Goal: Task Accomplishment & Management: Complete application form

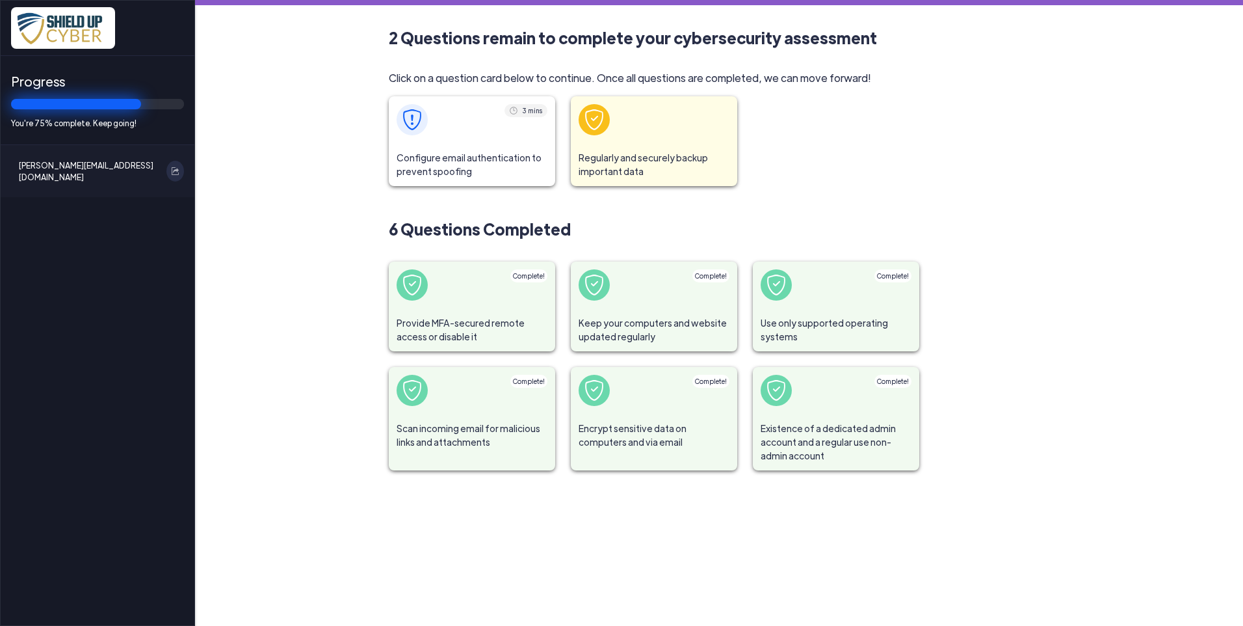
click at [429, 120] on span at bounding box center [472, 119] width 166 height 47
click at [458, 133] on span at bounding box center [472, 119] width 166 height 47
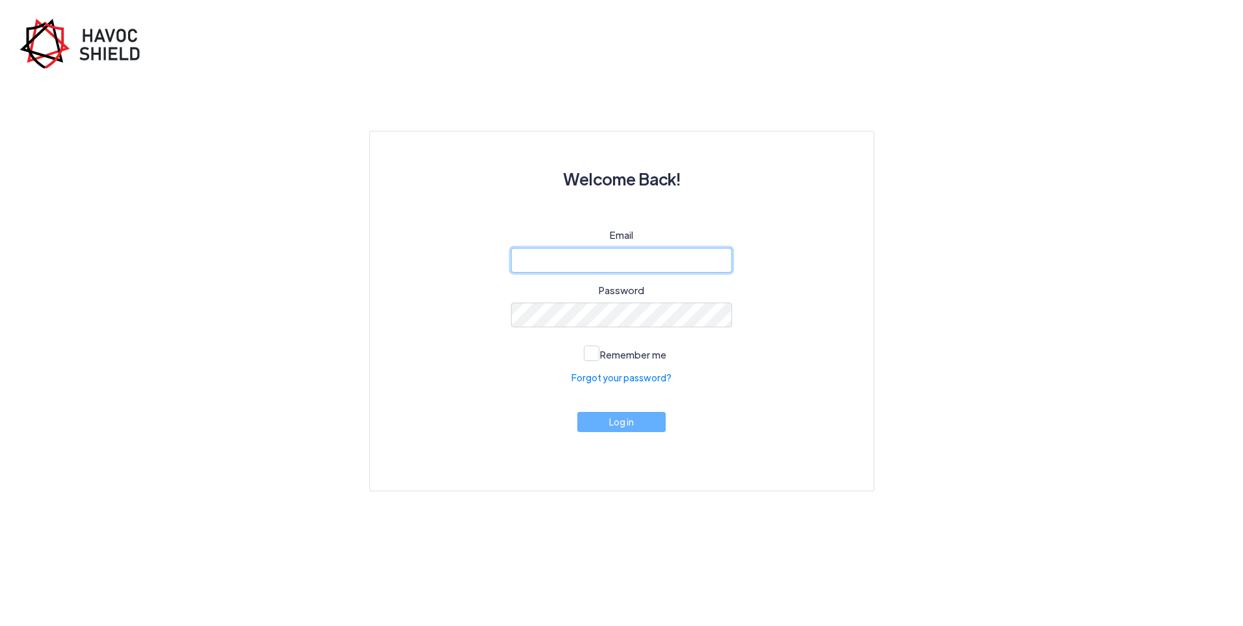
click at [615, 256] on input "email" at bounding box center [621, 260] width 221 height 25
click at [597, 258] on input "email" at bounding box center [621, 260] width 221 height 25
type input "[PERSON_NAME][EMAIL_ADDRESS][DOMAIN_NAME]"
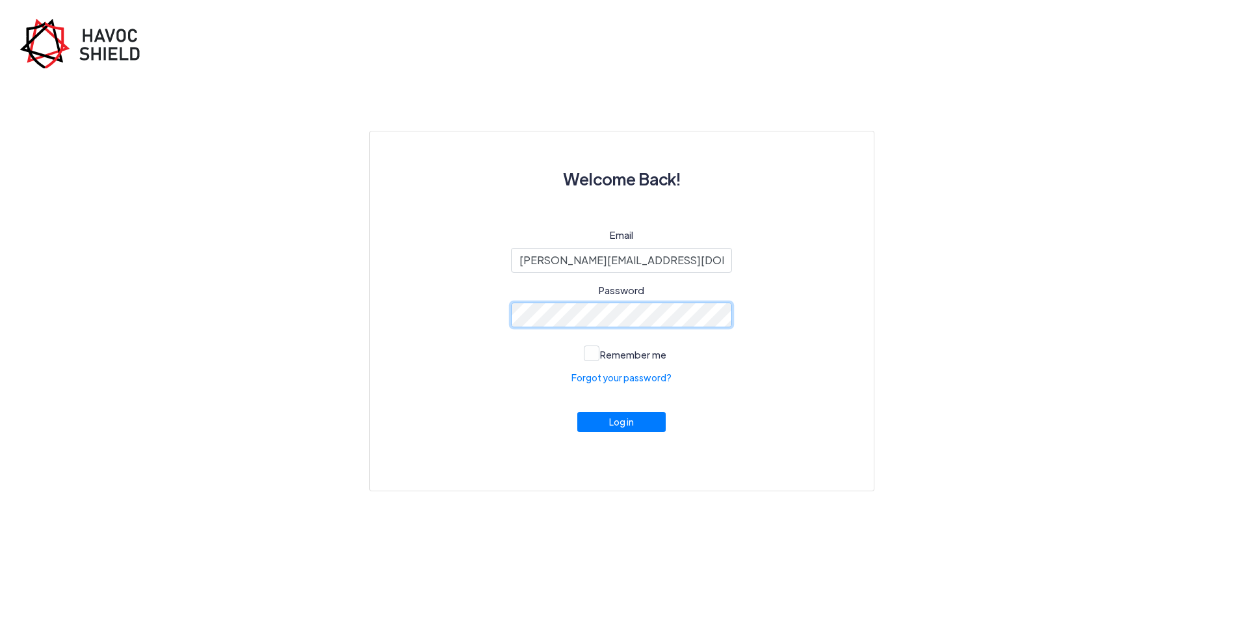
click at [577, 412] on button "Log in" at bounding box center [621, 422] width 88 height 20
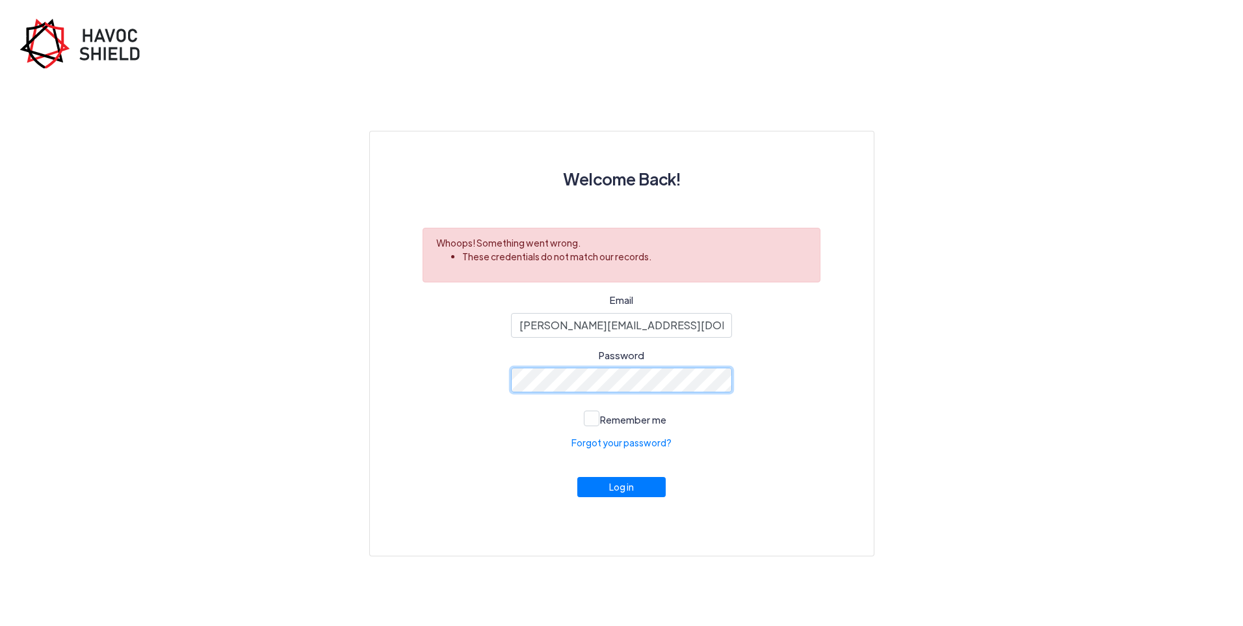
click at [577, 477] on button "Log in" at bounding box center [621, 487] width 88 height 20
click at [605, 452] on div "Email joshua@garrisonlegal.com Password Remember me Forgot your password? Log in" at bounding box center [622, 409] width 442 height 232
click at [608, 445] on link "Forgot your password?" at bounding box center [622, 443] width 100 height 14
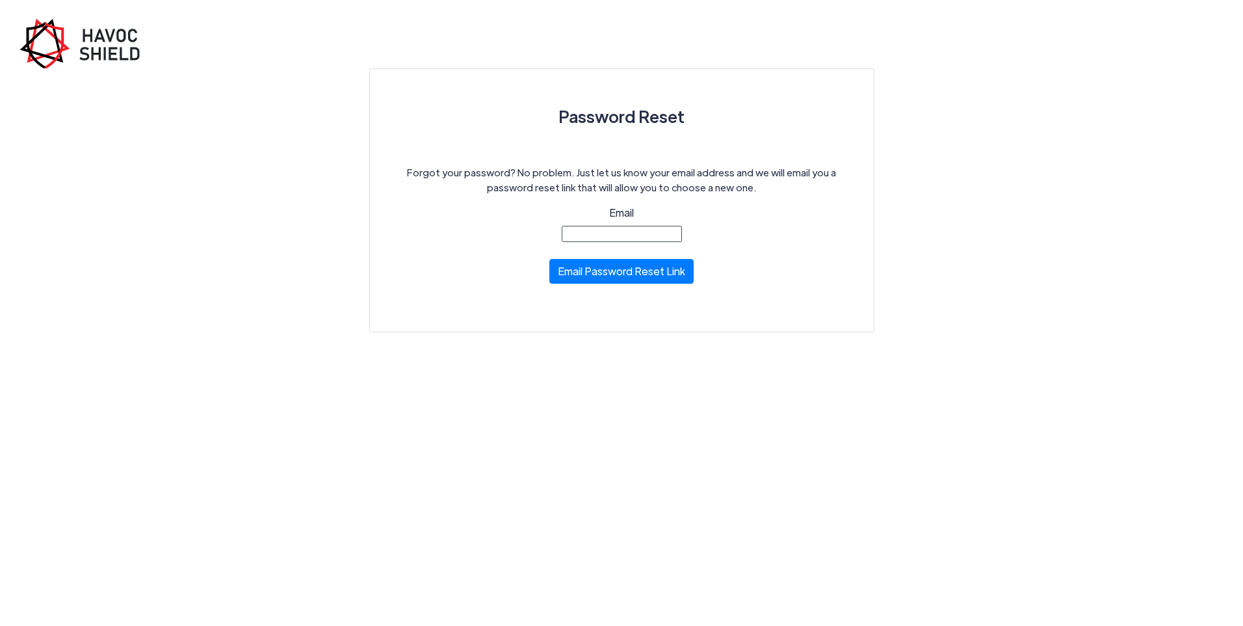
click at [630, 229] on input "Email" at bounding box center [622, 234] width 120 height 16
type input "[PERSON_NAME][EMAIL_ADDRESS][DOMAIN_NAME]"
click at [628, 276] on button "Email Password Reset Link" at bounding box center [622, 268] width 144 height 25
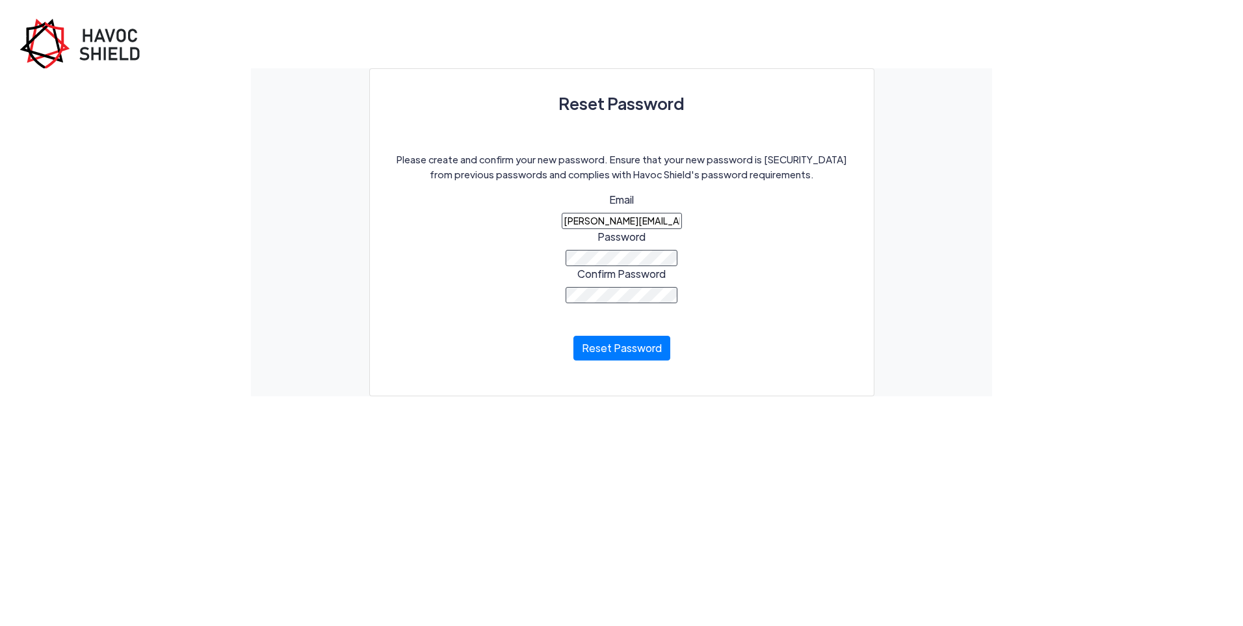
click at [574, 336] on button "Reset Password" at bounding box center [622, 348] width 97 height 25
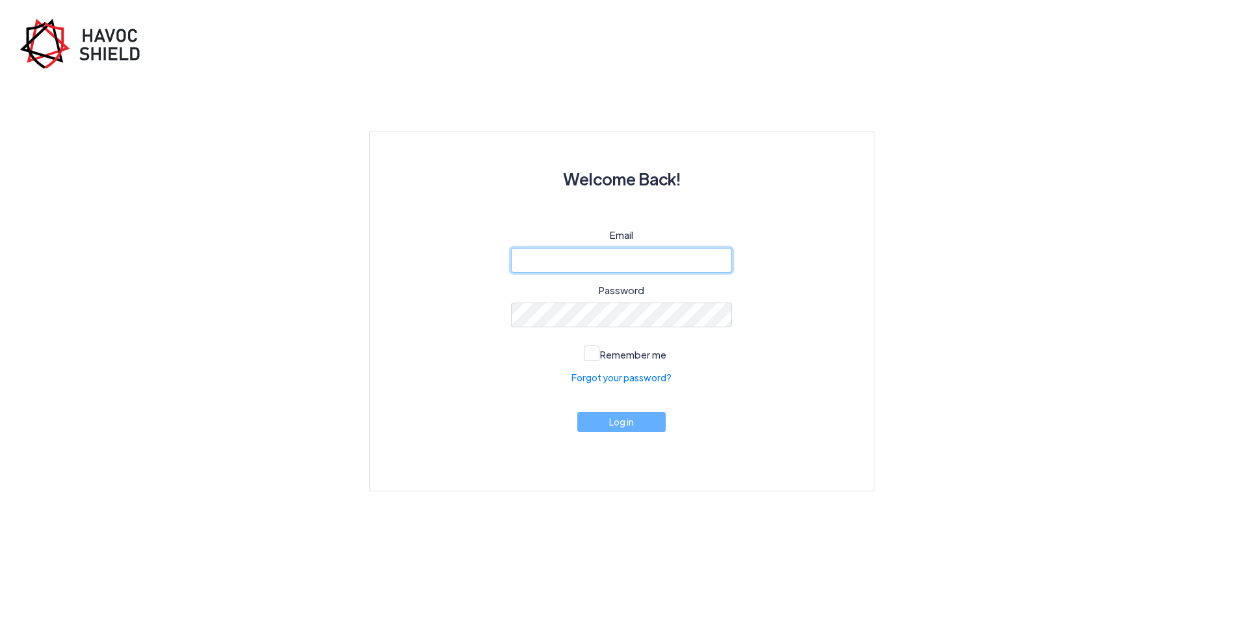
click at [548, 263] on input "email" at bounding box center [621, 260] width 221 height 25
type input "[PERSON_NAME][EMAIL_ADDRESS][DOMAIN_NAME]"
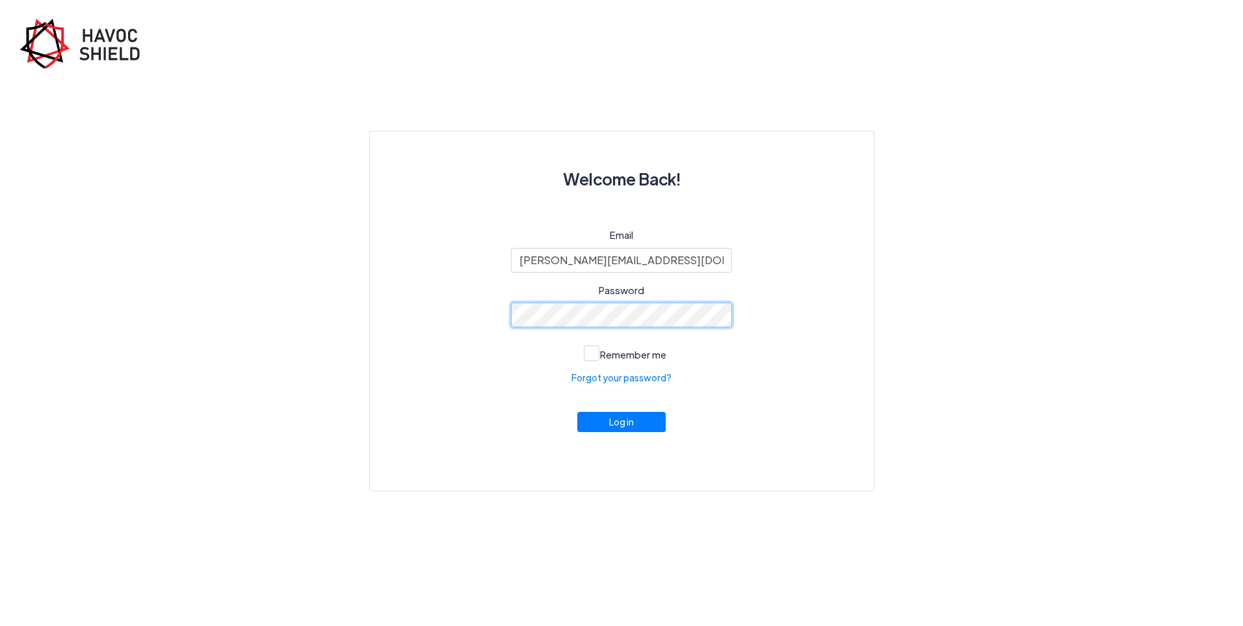
click at [577, 412] on button "Log in" at bounding box center [621, 422] width 88 height 20
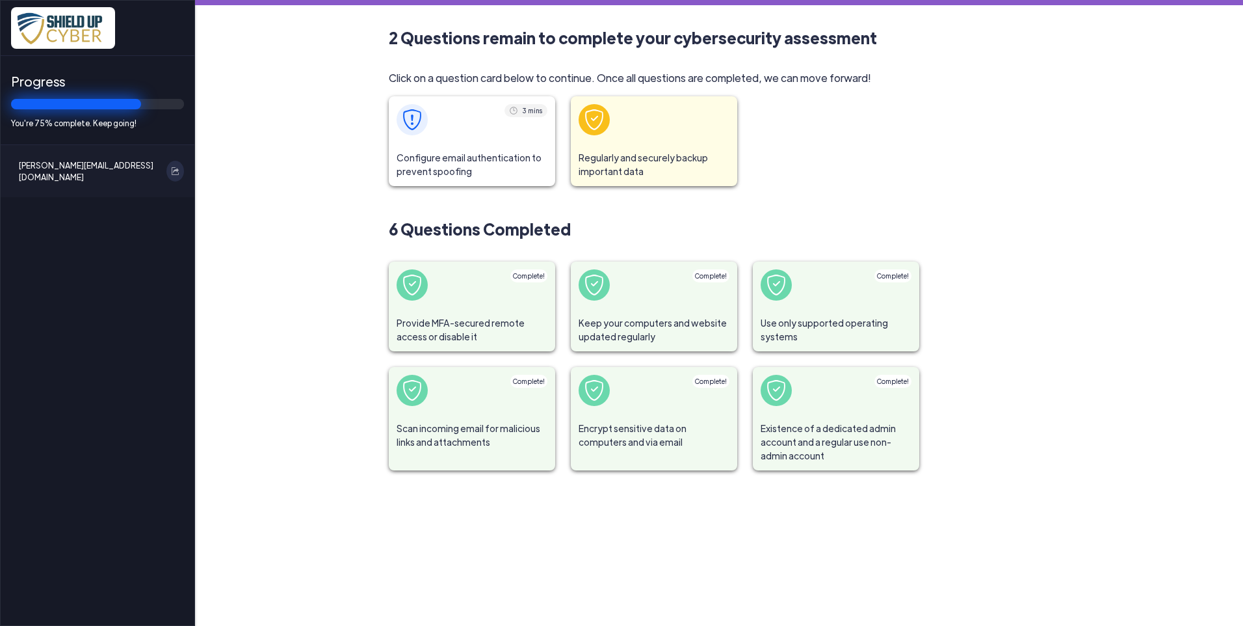
click at [468, 132] on span at bounding box center [472, 119] width 166 height 47
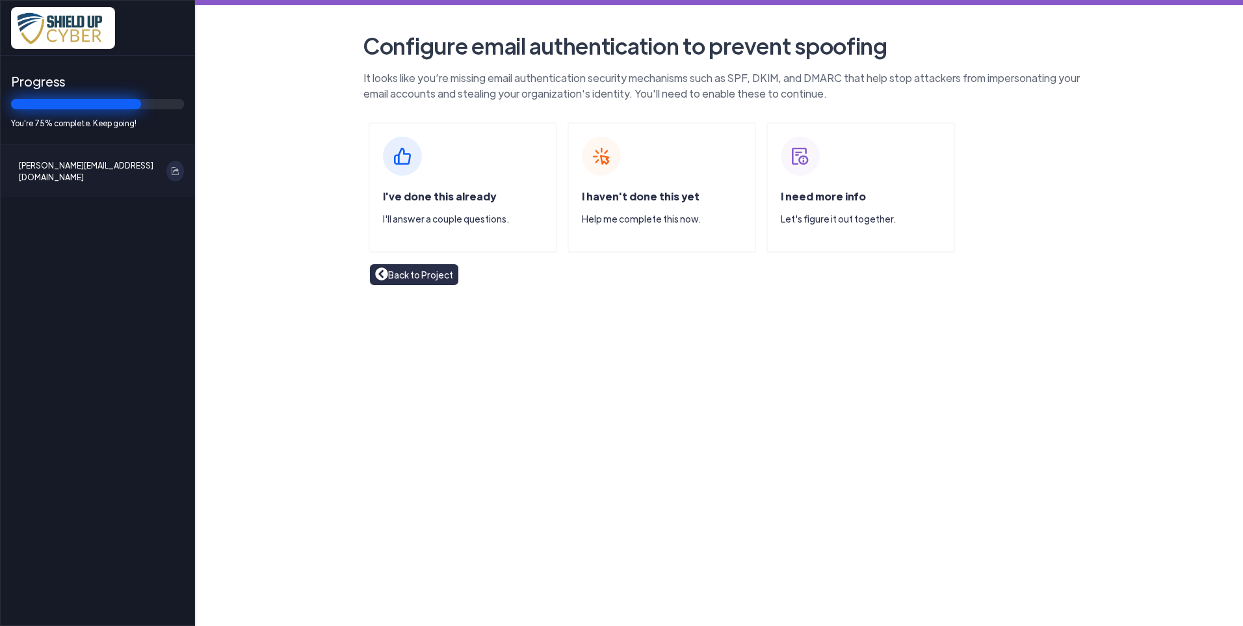
click at [509, 339] on main "Configure email authentication to prevent spoofing It looks like you’re missing…" at bounding box center [719, 313] width 1048 height 626
click at [418, 181] on div "I've done this already I'll answer a couple questions." at bounding box center [463, 187] width 189 height 130
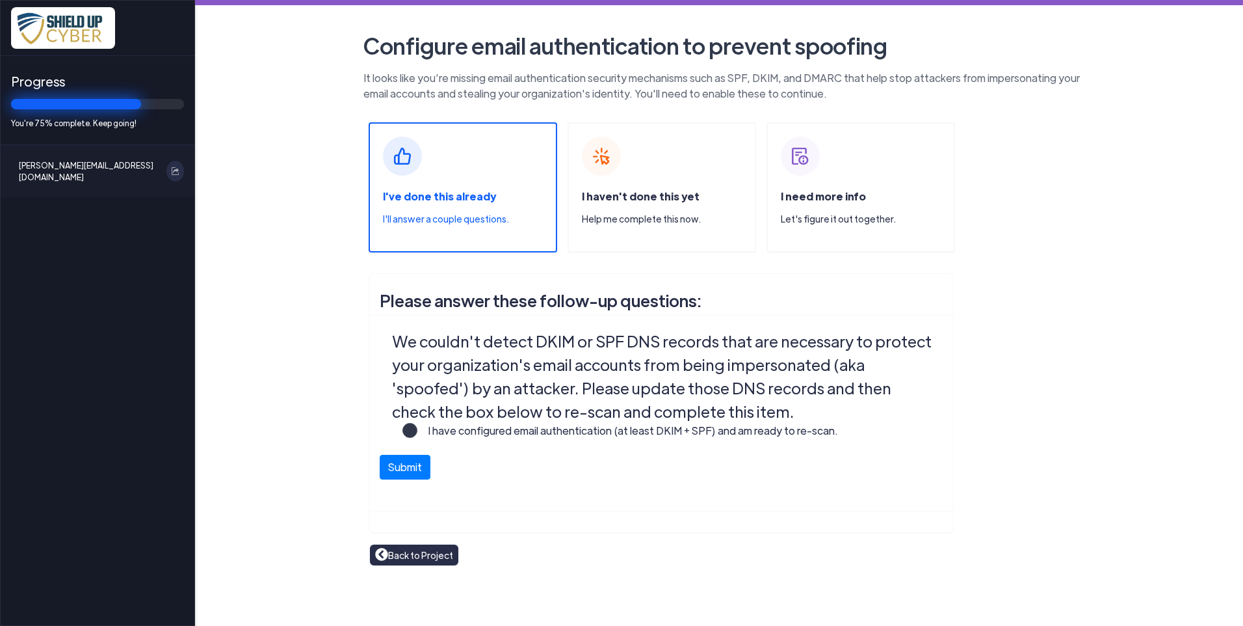
click at [495, 198] on div "I've done this already I'll answer a couple questions." at bounding box center [469, 212] width 173 height 47
click at [418, 431] on label "I have configured email authentication (at least DKIM + SPF) and am ready to re…" at bounding box center [628, 436] width 421 height 26
click at [0, 0] on input "I have configured email authentication (at least DKIM + SPF) and am ready to re…" at bounding box center [0, 0] width 0 height 0
click at [415, 468] on button "Submit" at bounding box center [405, 463] width 51 height 25
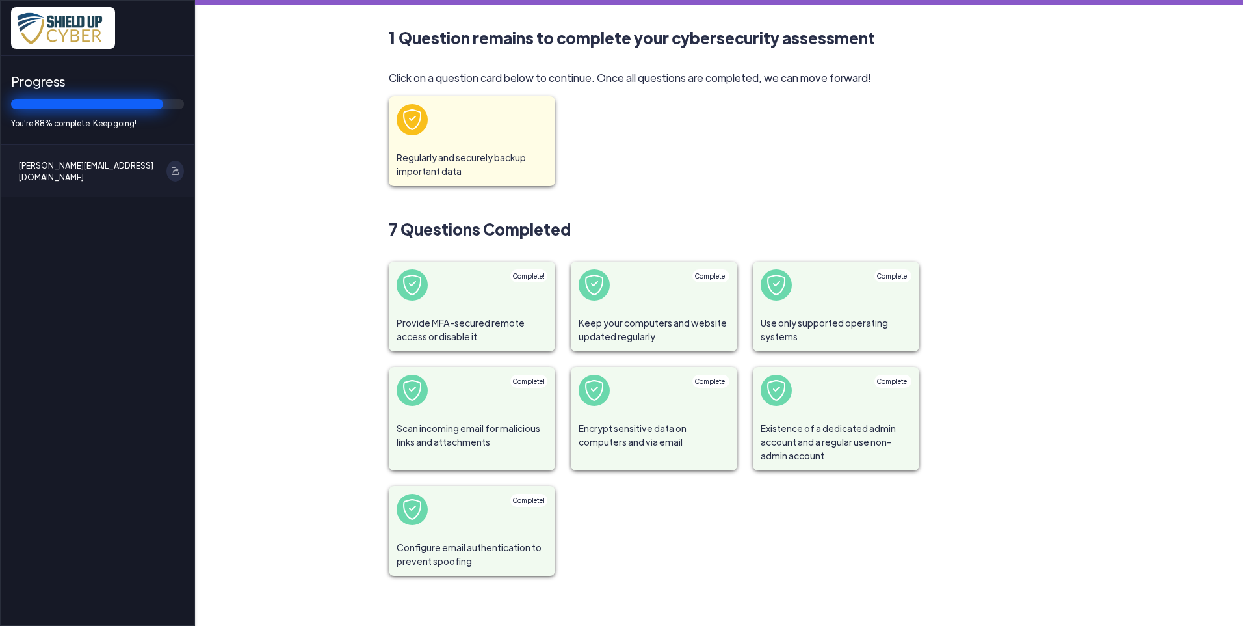
click at [464, 145] on span "Regularly and securely backup important data" at bounding box center [472, 164] width 166 height 43
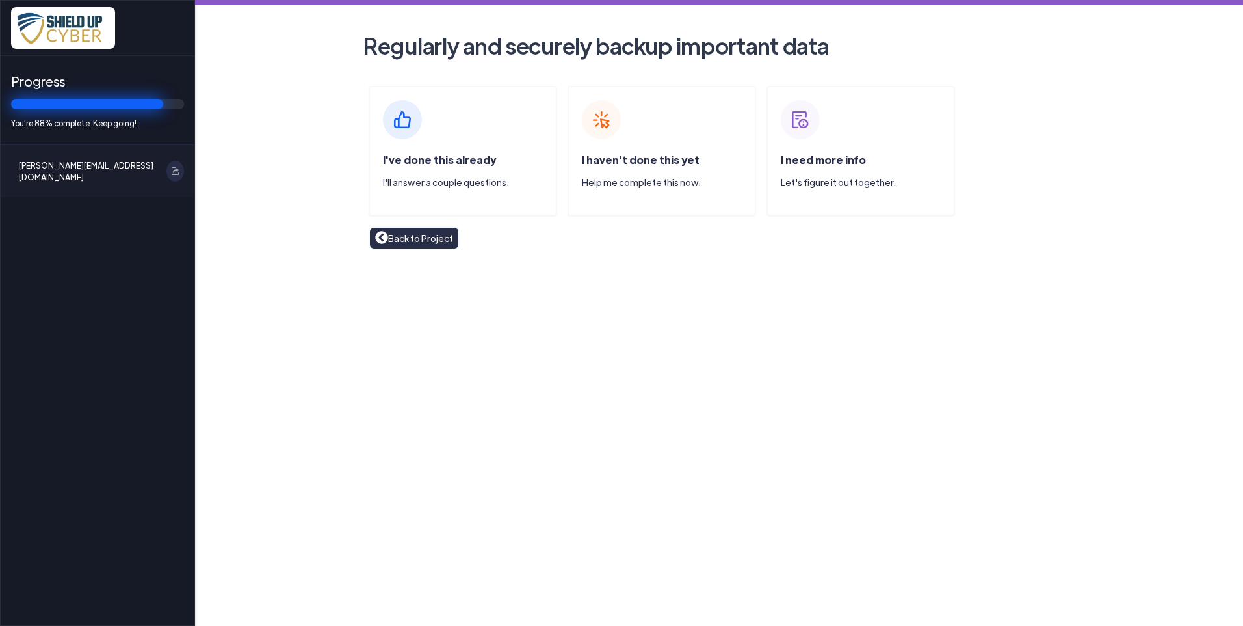
click at [432, 158] on span "I've done this already" at bounding box center [439, 160] width 113 height 14
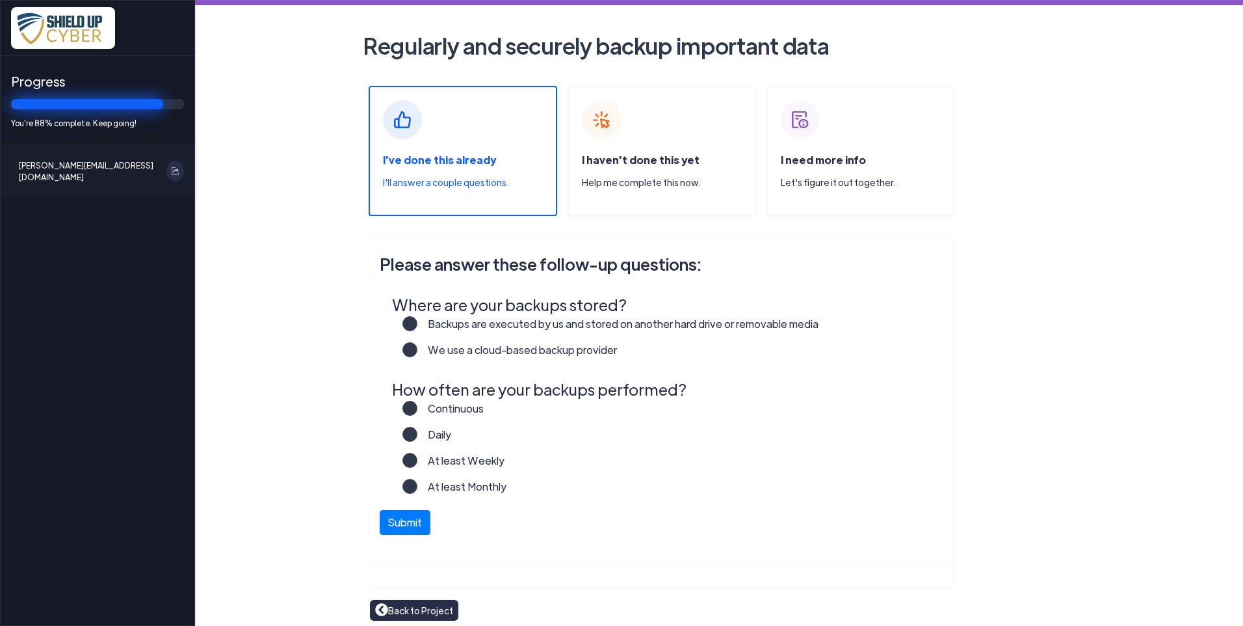
click at [418, 347] on label "We use a cloud-based backup provider" at bounding box center [518, 355] width 200 height 26
click at [0, 0] on input "We use a cloud-based backup provider" at bounding box center [0, 0] width 0 height 0
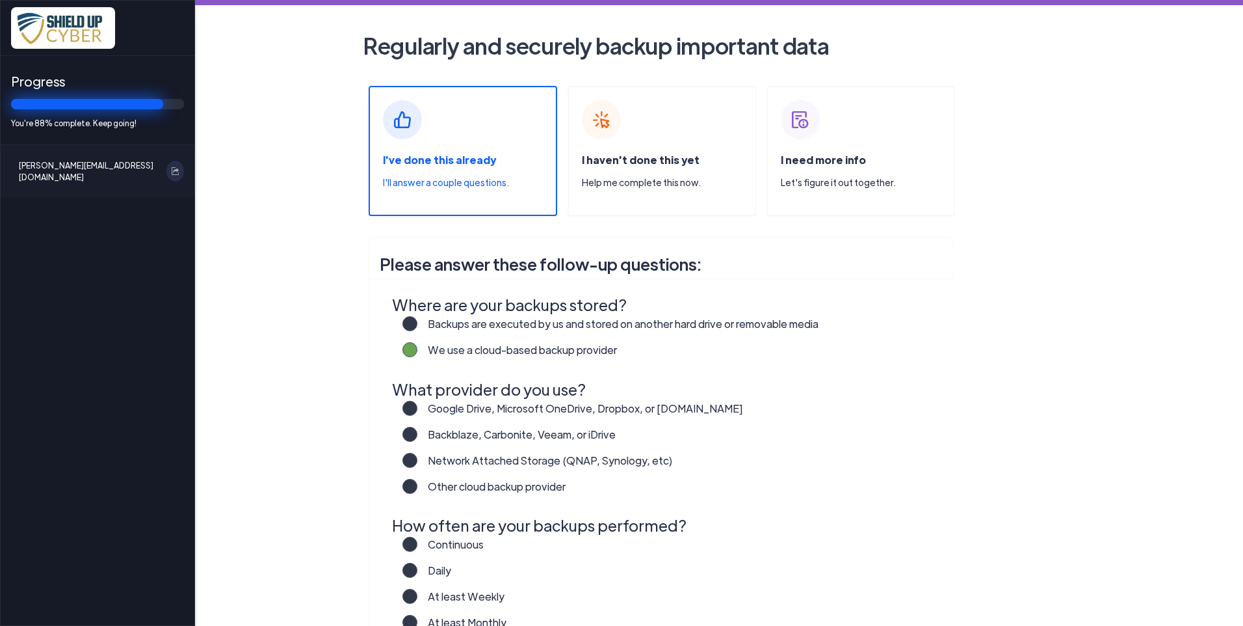
click at [418, 484] on label "Other cloud backup provider" at bounding box center [492, 492] width 148 height 26
click at [0, 0] on input "Other cloud backup provider" at bounding box center [0, 0] width 0 height 0
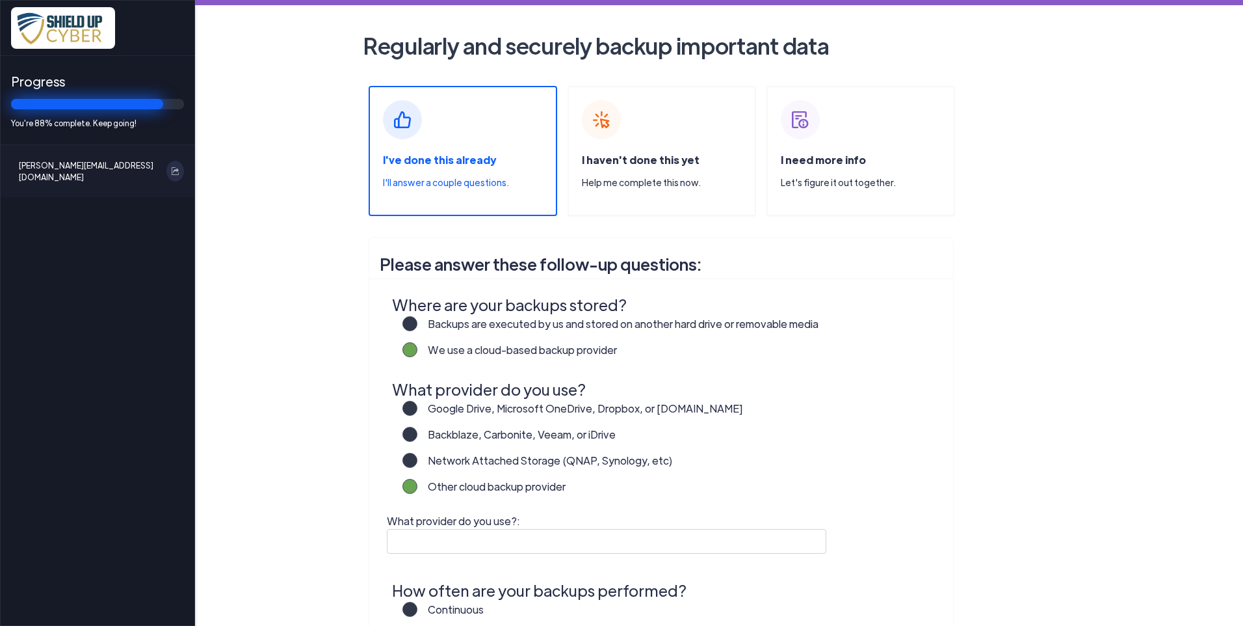
scroll to position [65, 0]
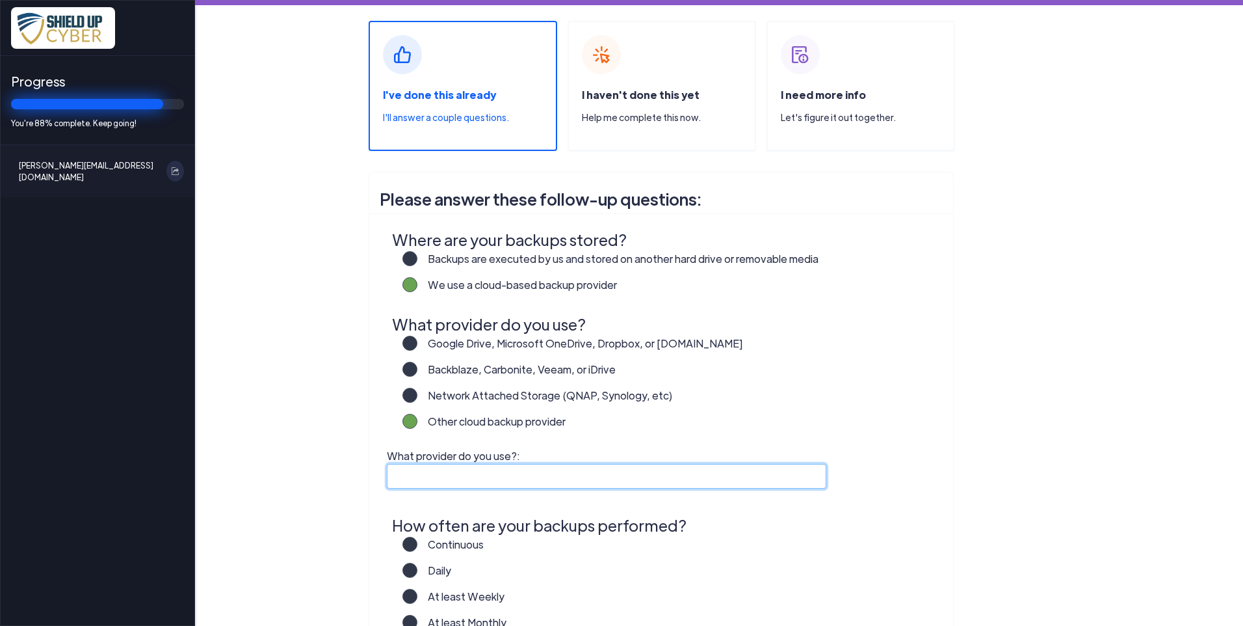
click at [435, 483] on input "What provider do you use?:" at bounding box center [607, 476] width 440 height 25
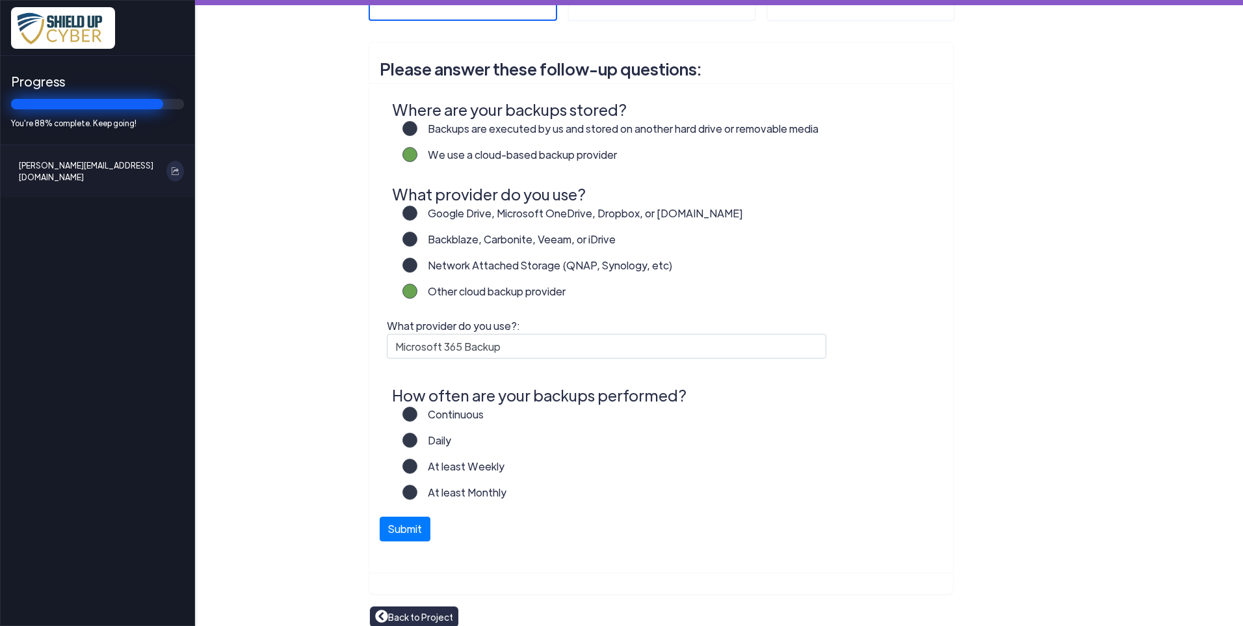
click at [418, 443] on label "Daily" at bounding box center [435, 445] width 34 height 26
click at [0, 0] on input "Daily" at bounding box center [0, 0] width 0 height 0
click at [418, 413] on label "Continuous" at bounding box center [451, 419] width 66 height 26
click at [0, 0] on input "Continuous" at bounding box center [0, 0] width 0 height 0
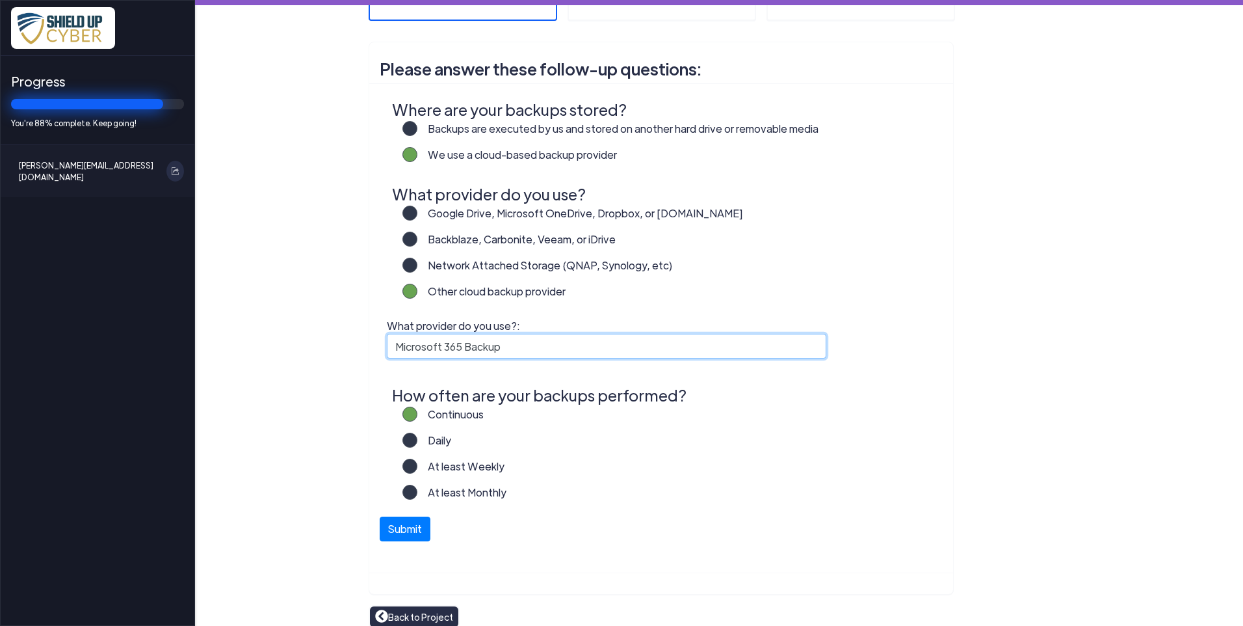
click at [546, 346] on input "Microsoft 365 Backup" at bounding box center [607, 346] width 440 height 25
type input "Microsoft 365 Backup powered by Azure"
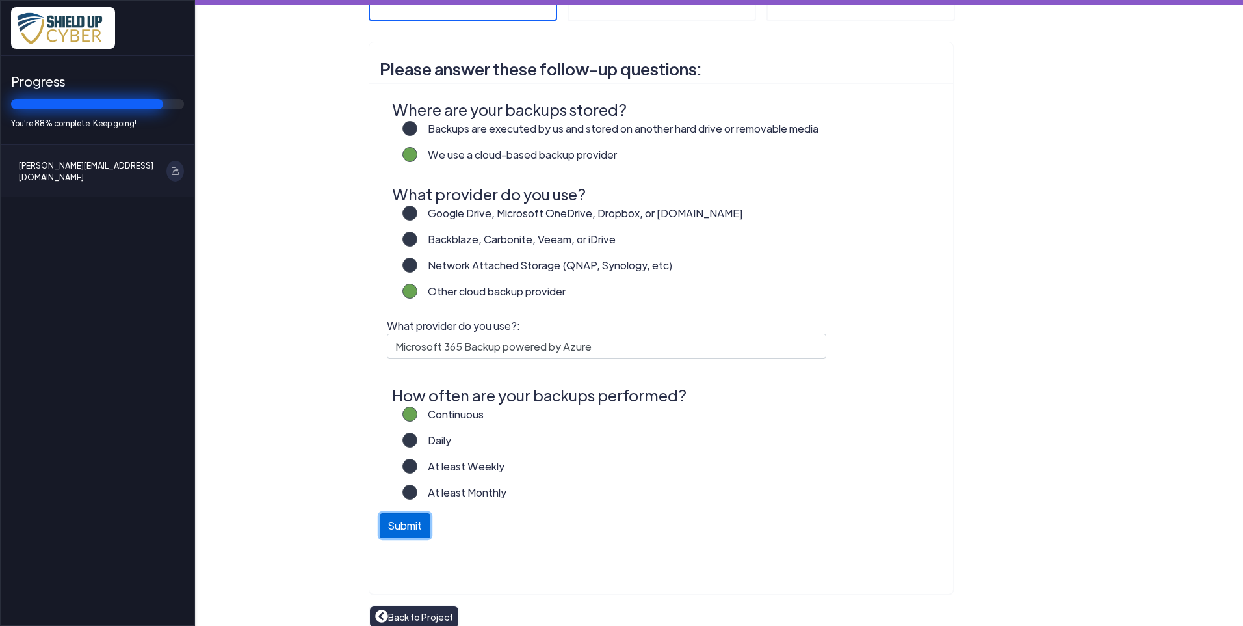
click at [401, 524] on button "Submit" at bounding box center [405, 525] width 51 height 25
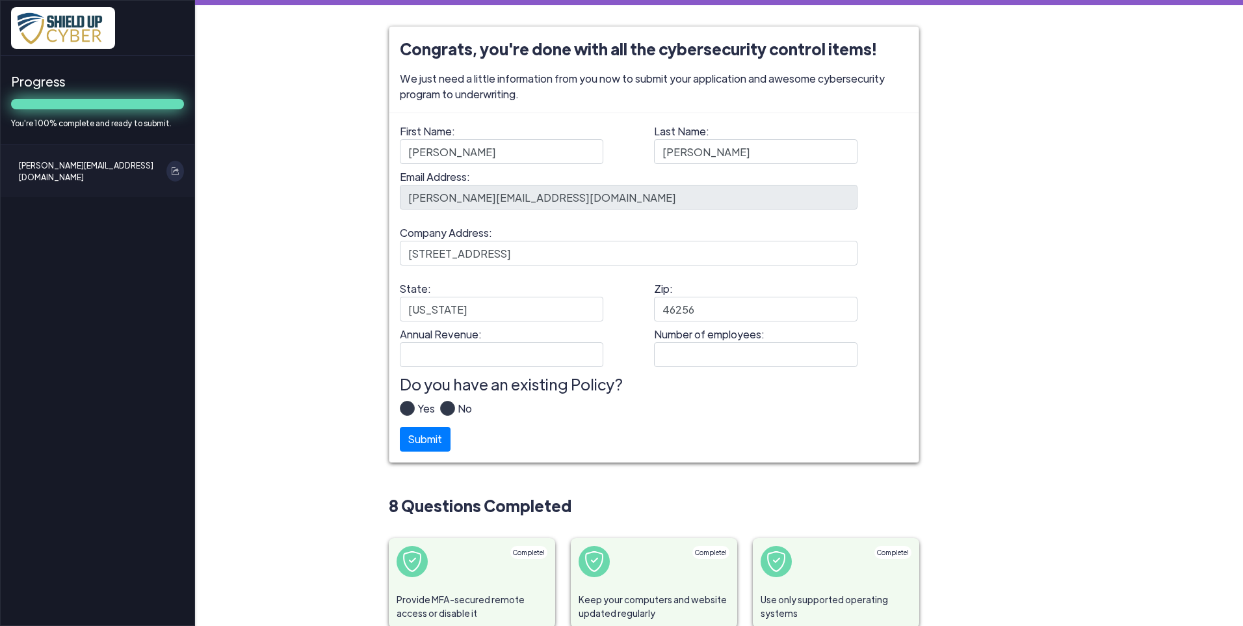
click at [415, 410] on label "Yes" at bounding box center [425, 414] width 20 height 26
click at [0, 0] on input "Yes" at bounding box center [0, 0] width 0 height 0
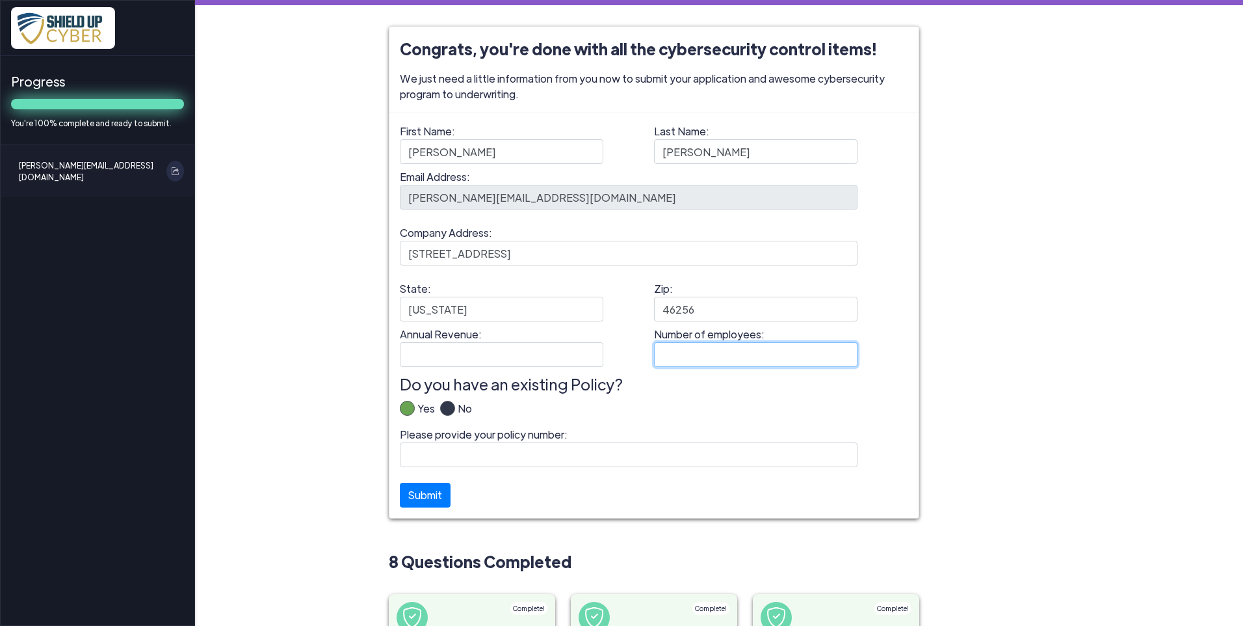
click at [733, 359] on input "Number of employees:" at bounding box center [756, 354] width 204 height 25
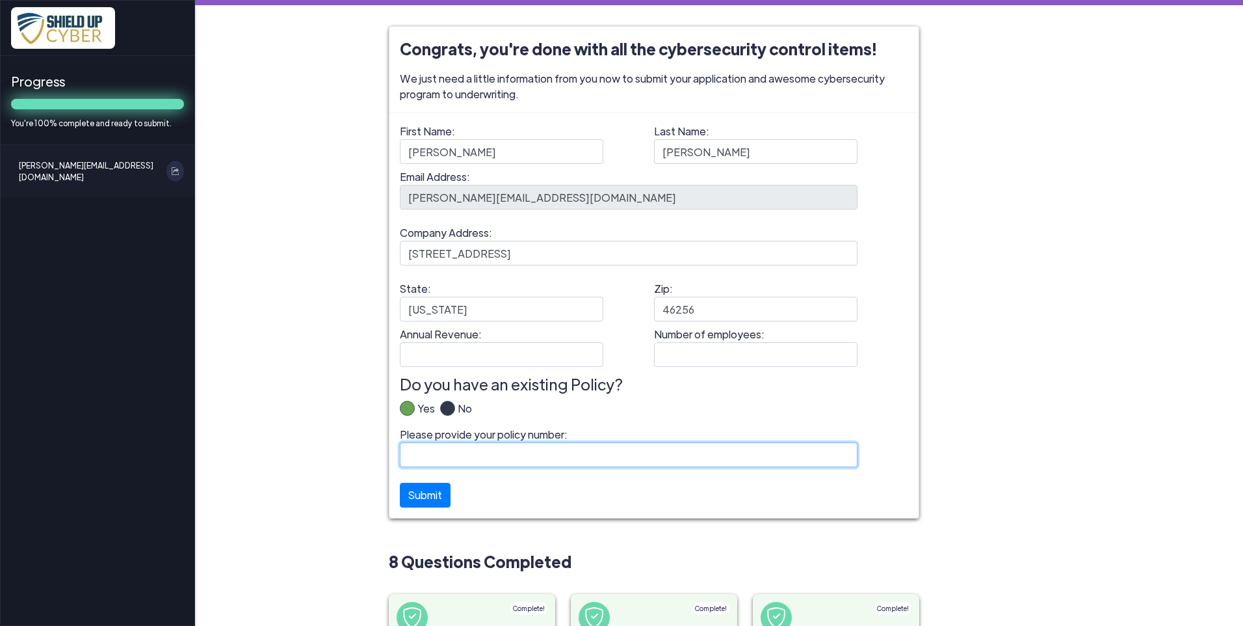
click at [541, 456] on input "Please provide your policy number:" at bounding box center [629, 454] width 458 height 25
type input "B10229YRS022-02"
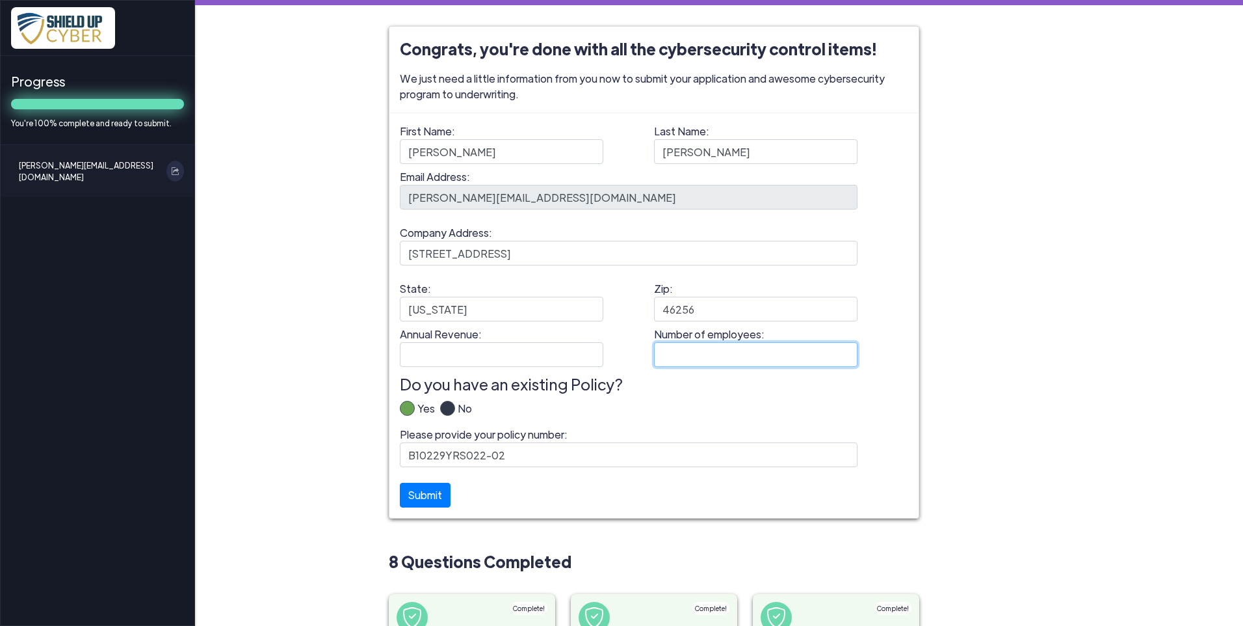
click at [689, 344] on input "Number of employees:" at bounding box center [756, 354] width 204 height 25
click at [529, 354] on input "Annual Revenue:" at bounding box center [502, 354] width 204 height 25
click at [700, 360] on input "Number of employees:" at bounding box center [756, 354] width 204 height 25
type input "21"
click at [468, 352] on input "Annual Revenue:" at bounding box center [502, 354] width 204 height 25
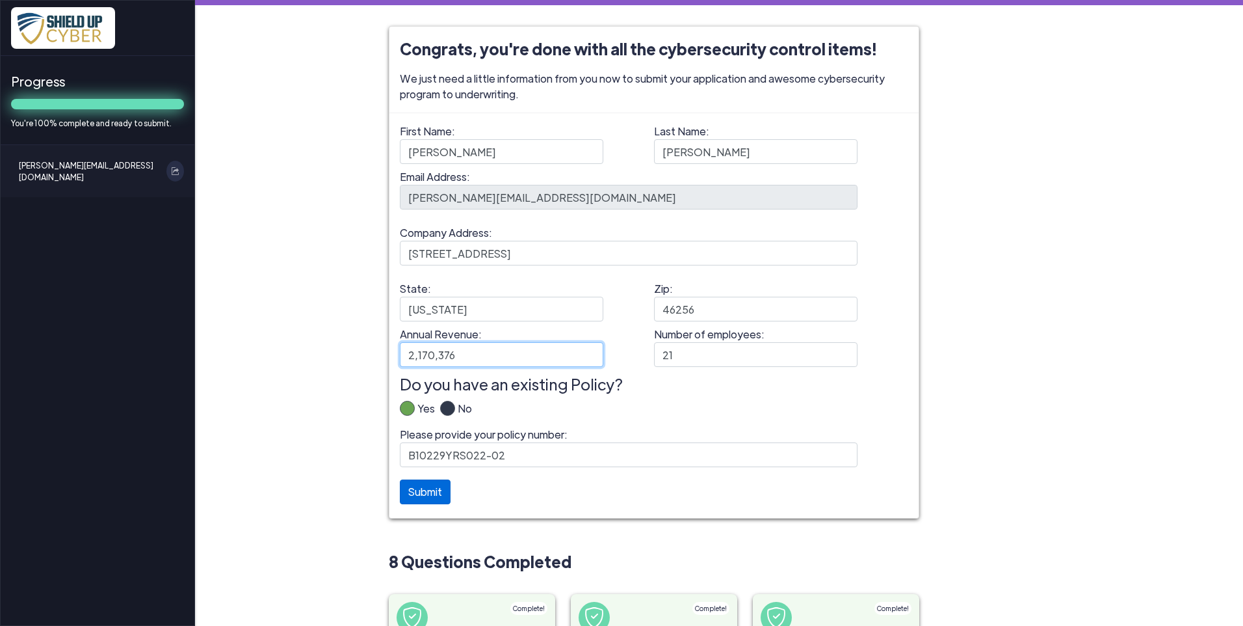
type input "2,170,376"
click at [421, 501] on button "Submit" at bounding box center [425, 491] width 51 height 25
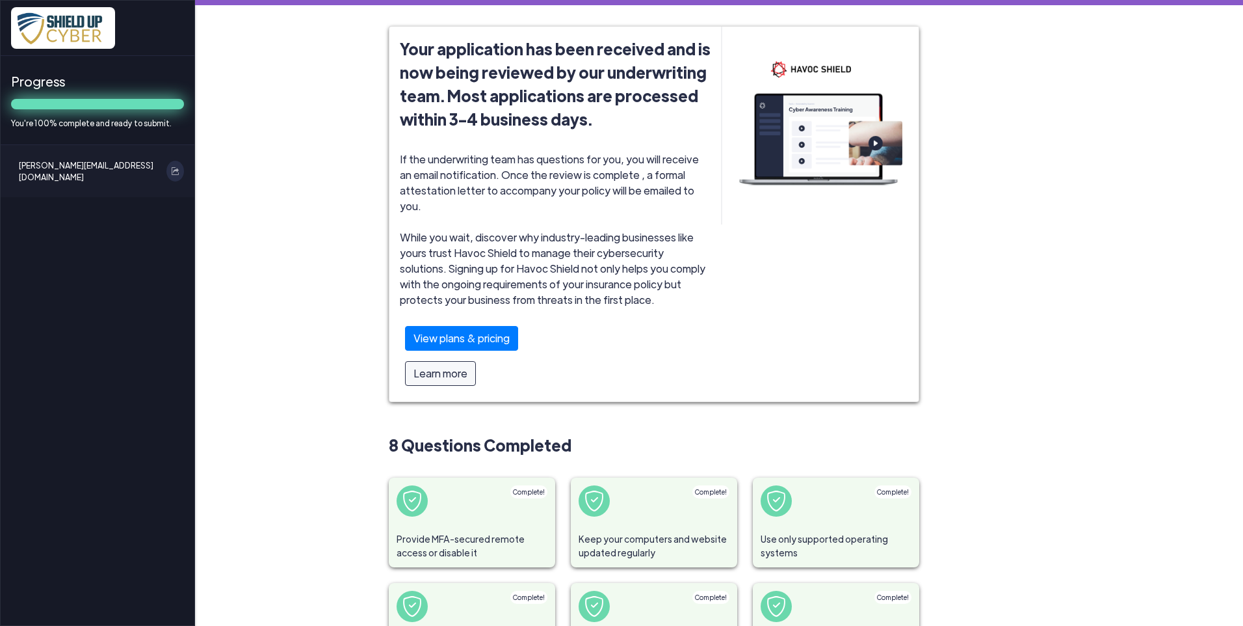
click at [268, 317] on main "Your application has been received and is now being reviewed by our underwritin…" at bounding box center [719, 313] width 1048 height 626
